Goal: Task Accomplishment & Management: Use online tool/utility

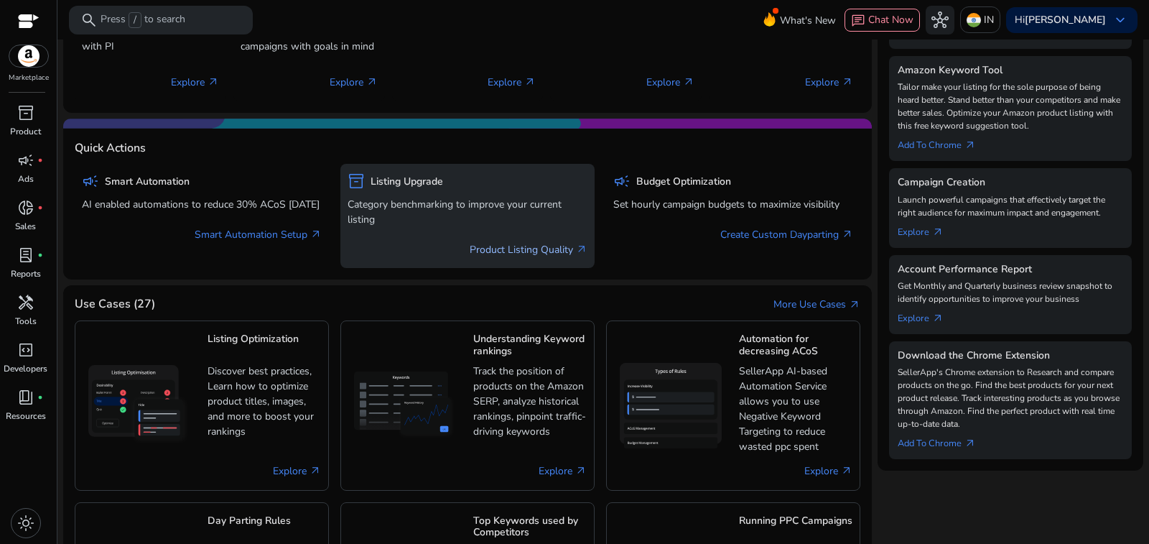
scroll to position [359, 0]
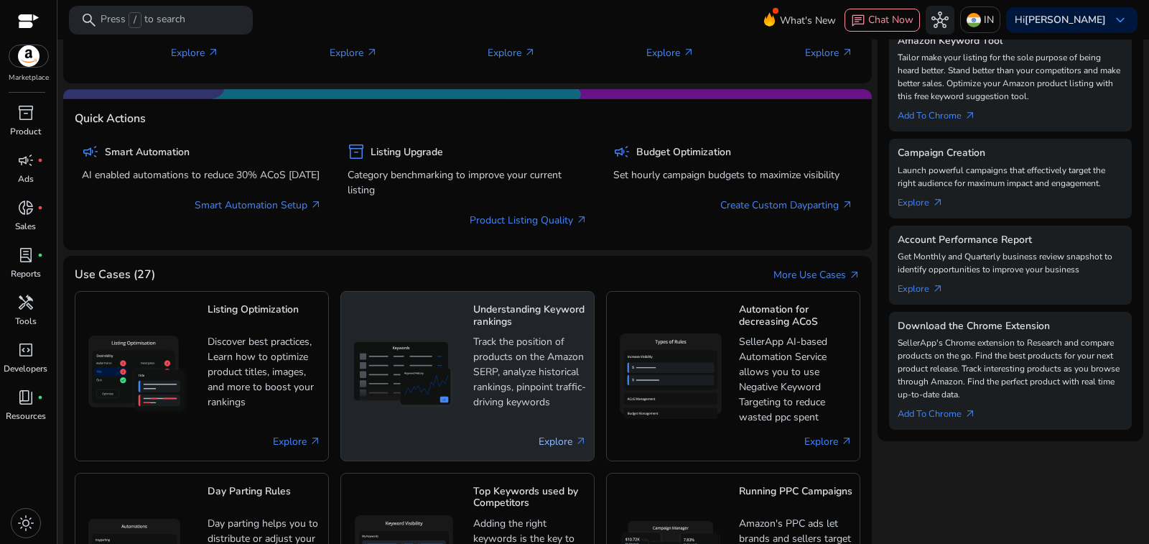
click at [574, 434] on link "Explore arrow_outward" at bounding box center [562, 441] width 48 height 15
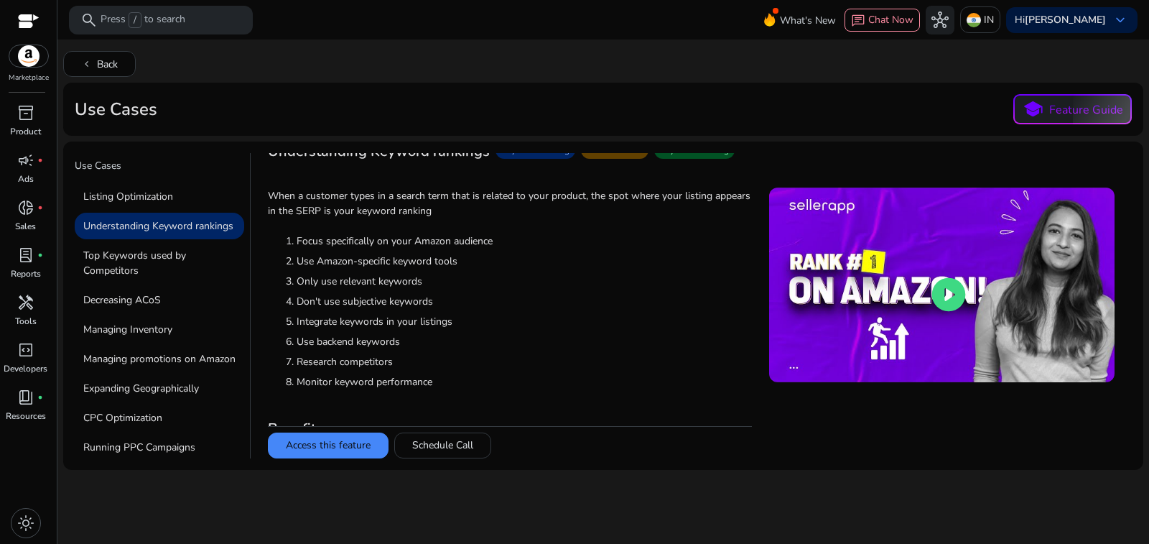
scroll to position [30, 0]
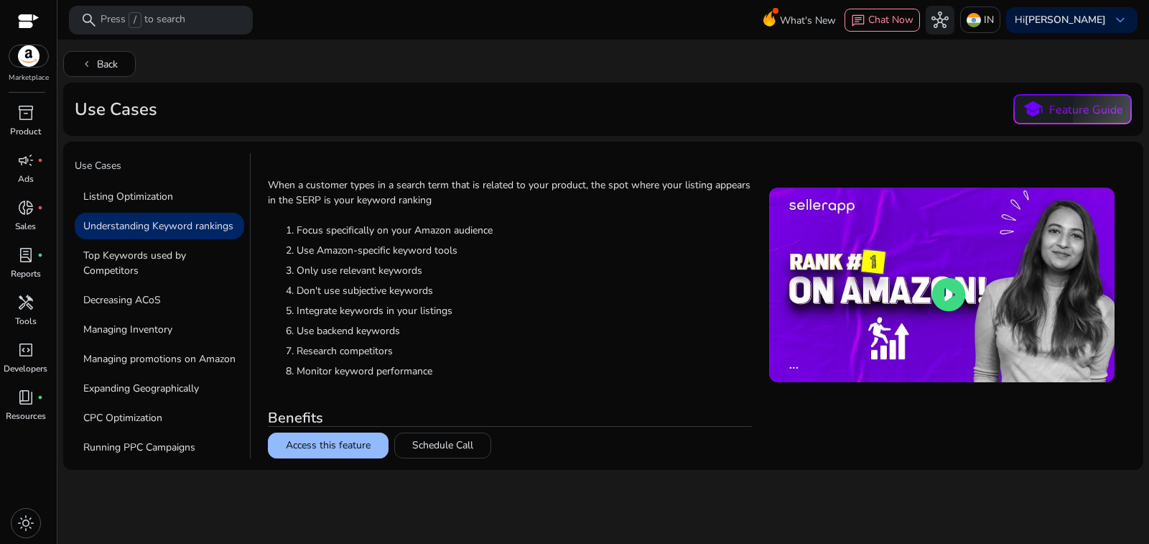
click at [324, 441] on button "Access this feature" at bounding box center [328, 445] width 121 height 26
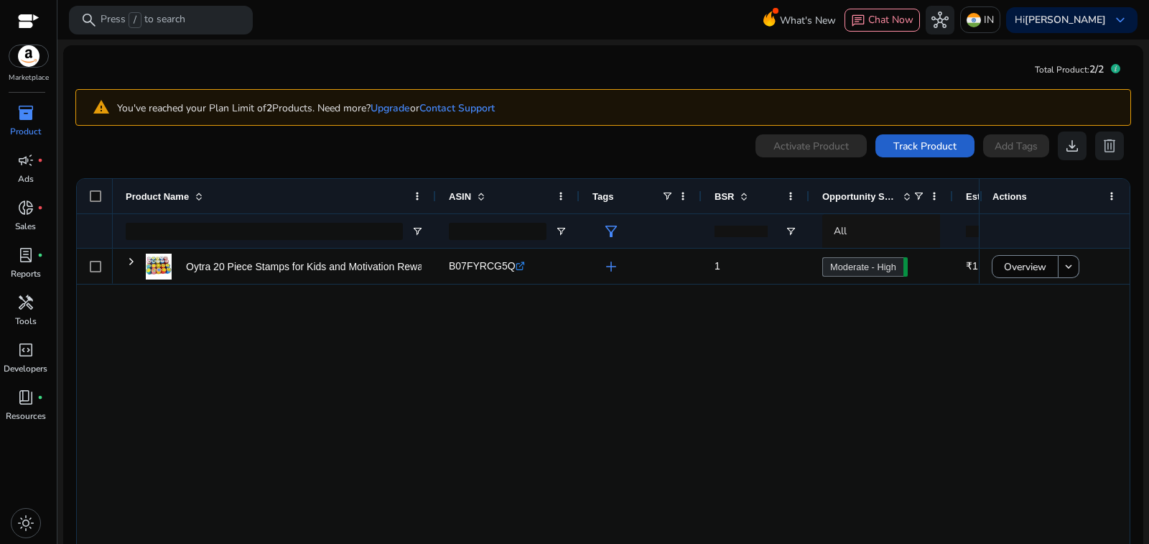
click at [940, 139] on span "Track Product" at bounding box center [924, 146] width 63 height 15
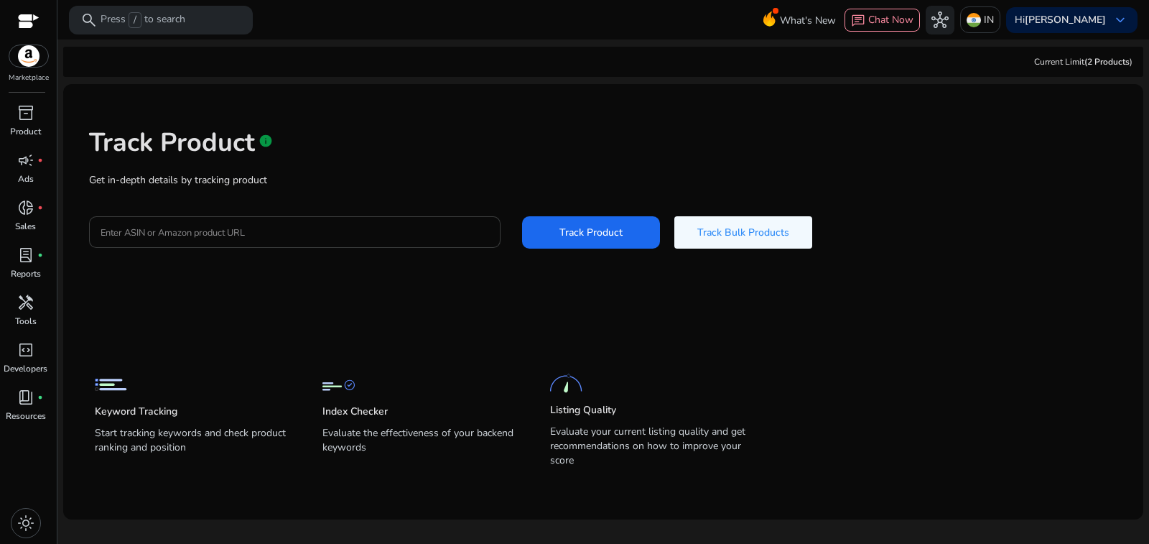
click at [259, 224] on input "Enter ASIN or Amazon product URL" at bounding box center [295, 232] width 388 height 16
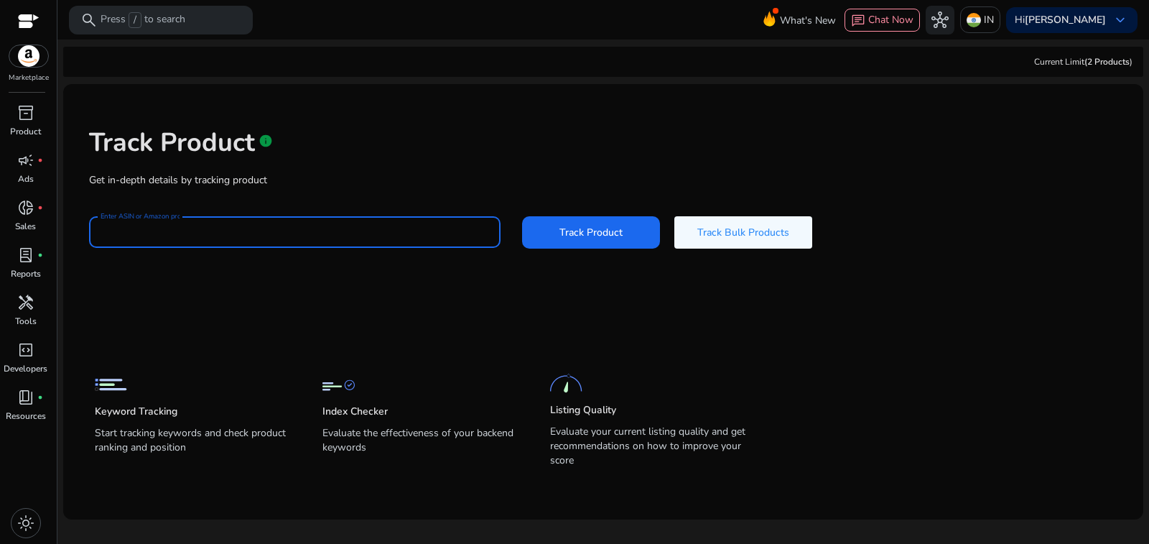
paste input "**********"
click at [559, 225] on span "Track Product" at bounding box center [590, 232] width 63 height 15
type input "**********"
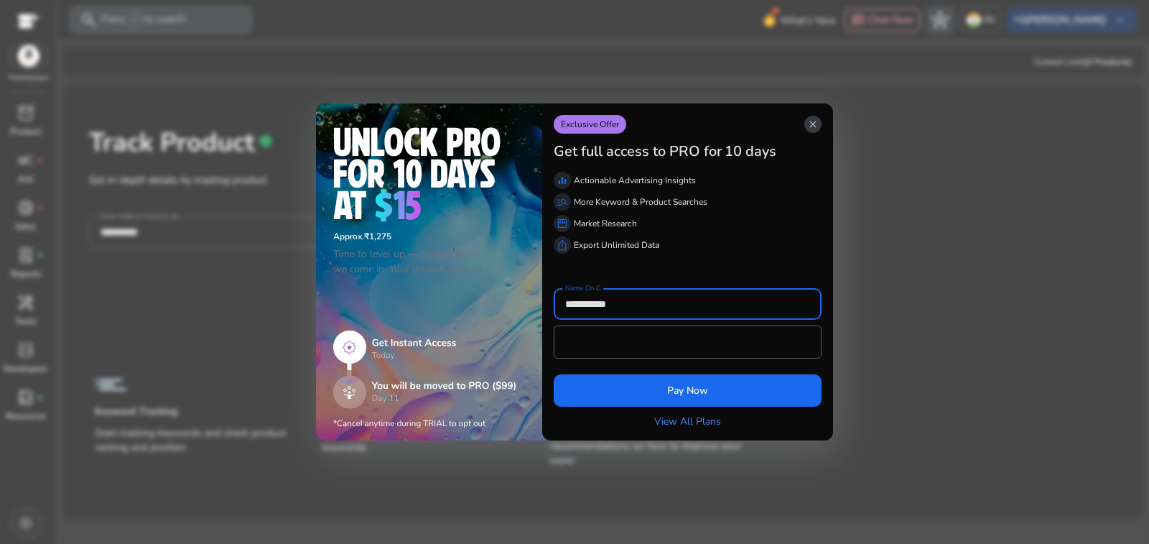
click at [816, 130] on span "close" at bounding box center [812, 123] width 11 height 11
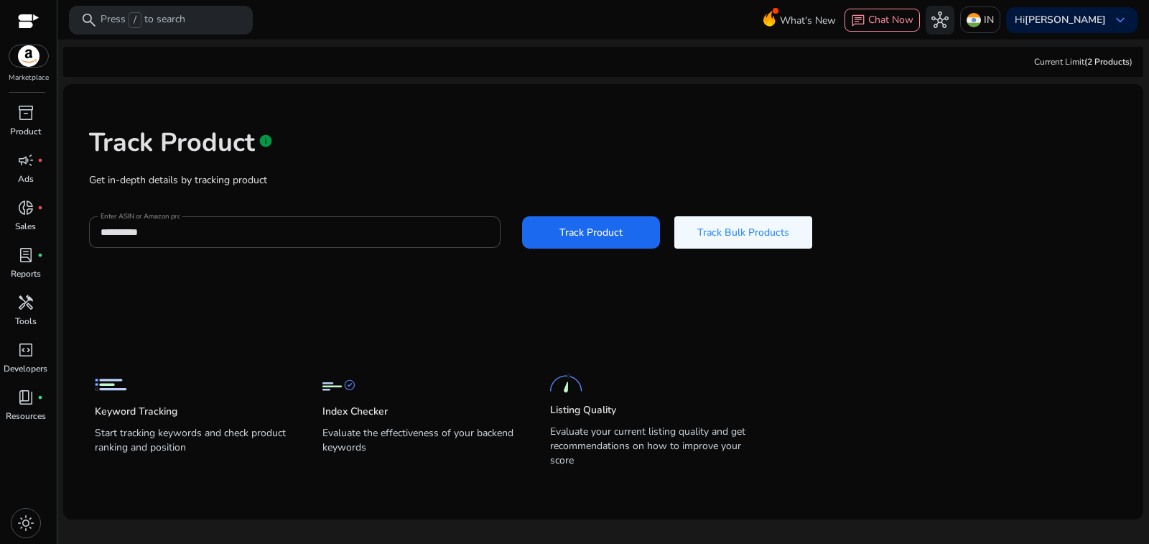
click at [31, 19] on div at bounding box center [29, 22] width 22 height 17
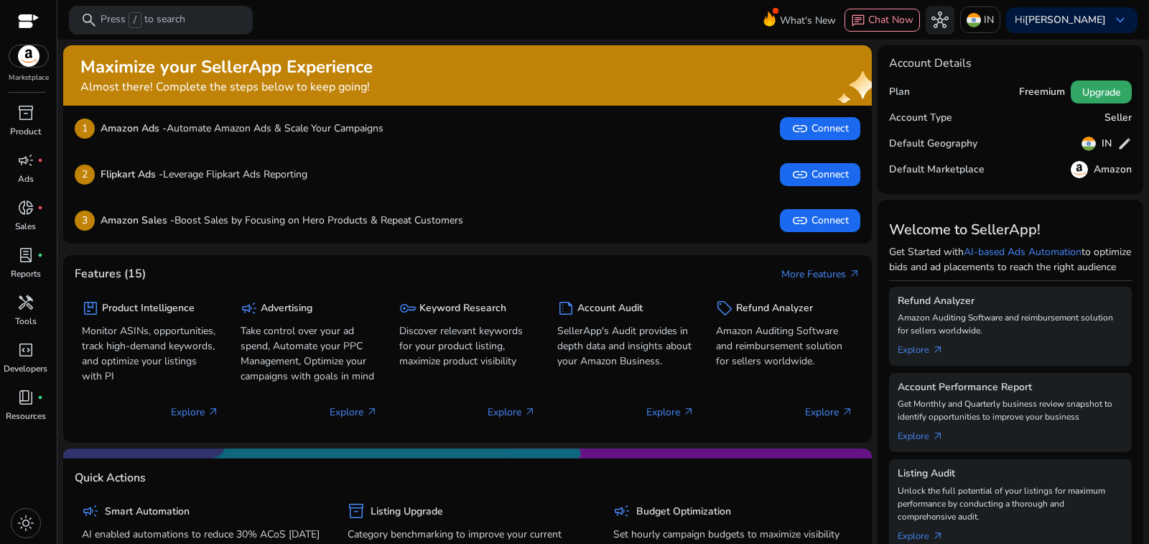
click at [1099, 85] on span "Upgrade" at bounding box center [1101, 92] width 38 height 15
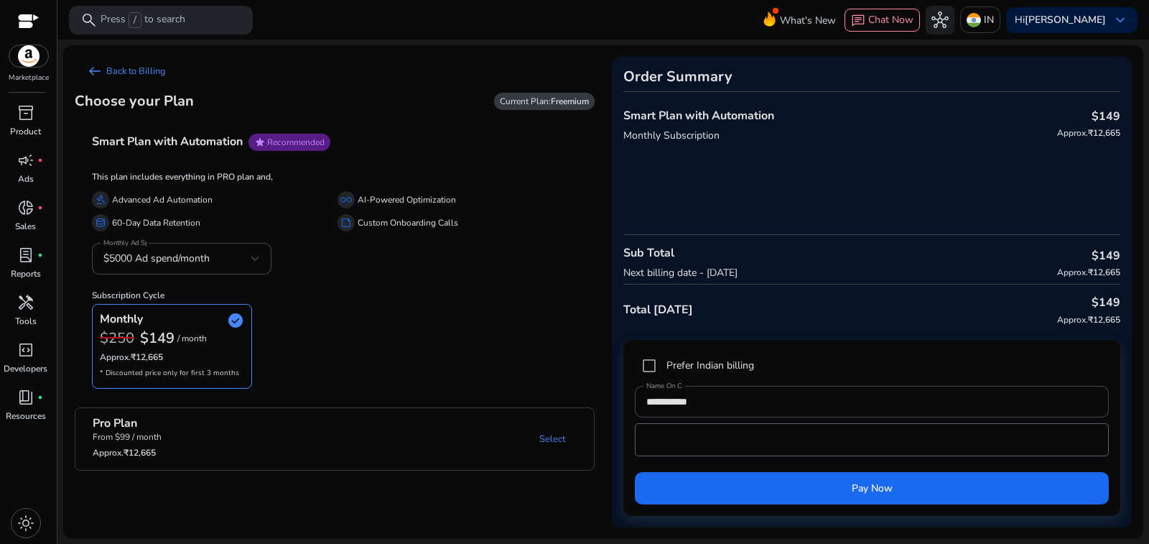
click at [28, 47] on img at bounding box center [28, 56] width 39 height 22
click at [27, 18] on div at bounding box center [29, 22] width 22 height 17
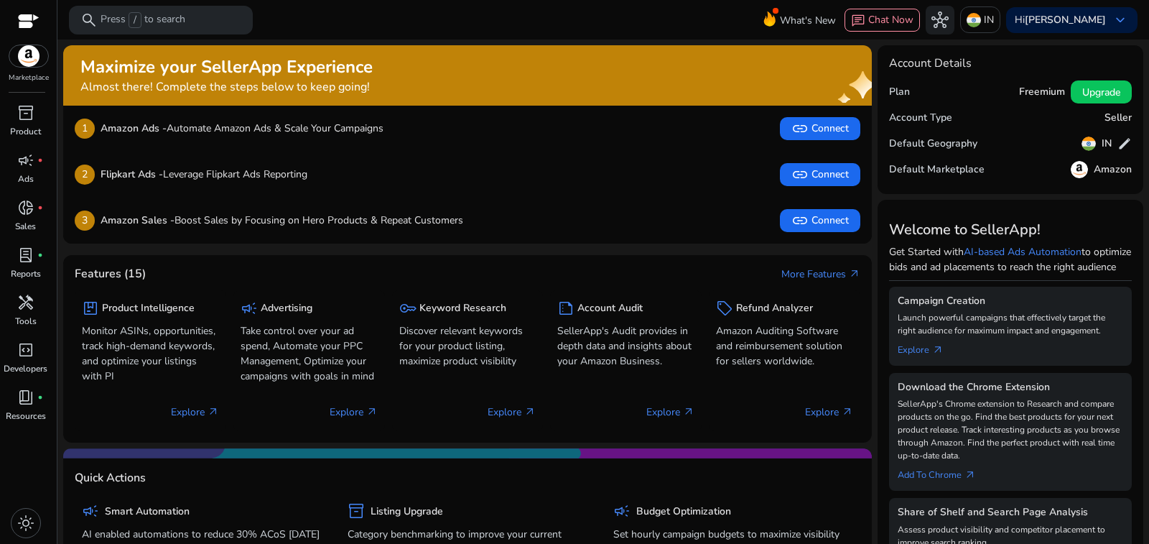
click at [25, 19] on div at bounding box center [29, 22] width 22 height 17
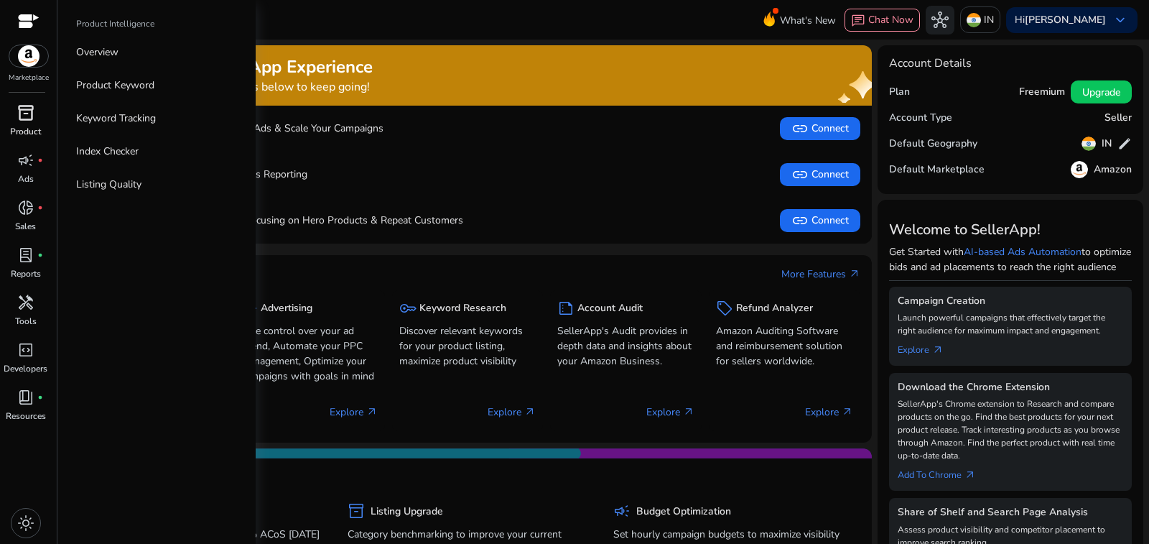
click at [23, 104] on span "inventory_2" at bounding box center [25, 112] width 17 height 17
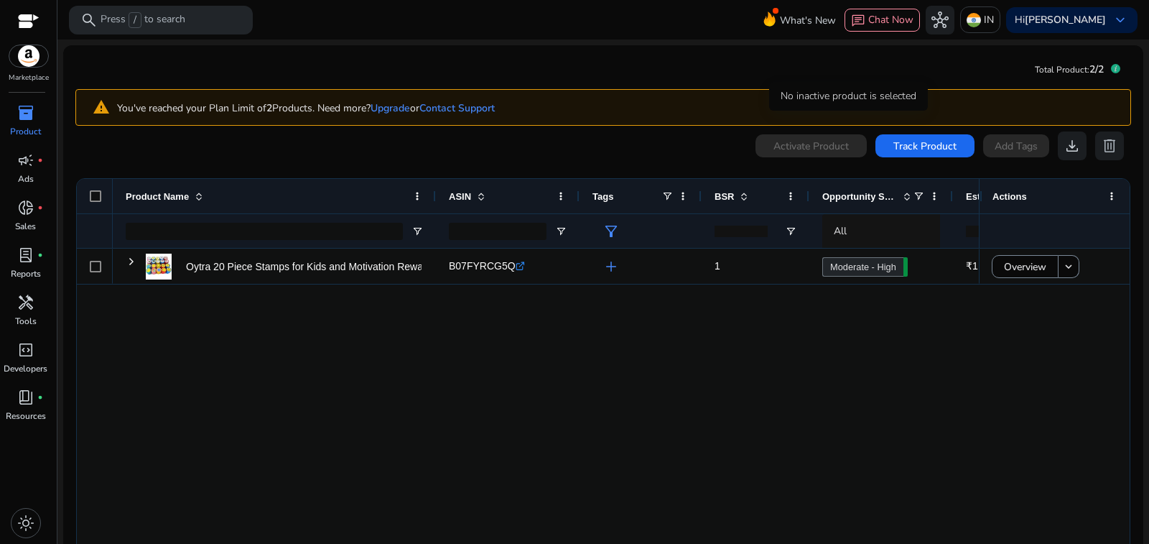
click at [851, 134] on div "Activate Product" at bounding box center [810, 145] width 111 height 23
